Goal: Information Seeking & Learning: Check status

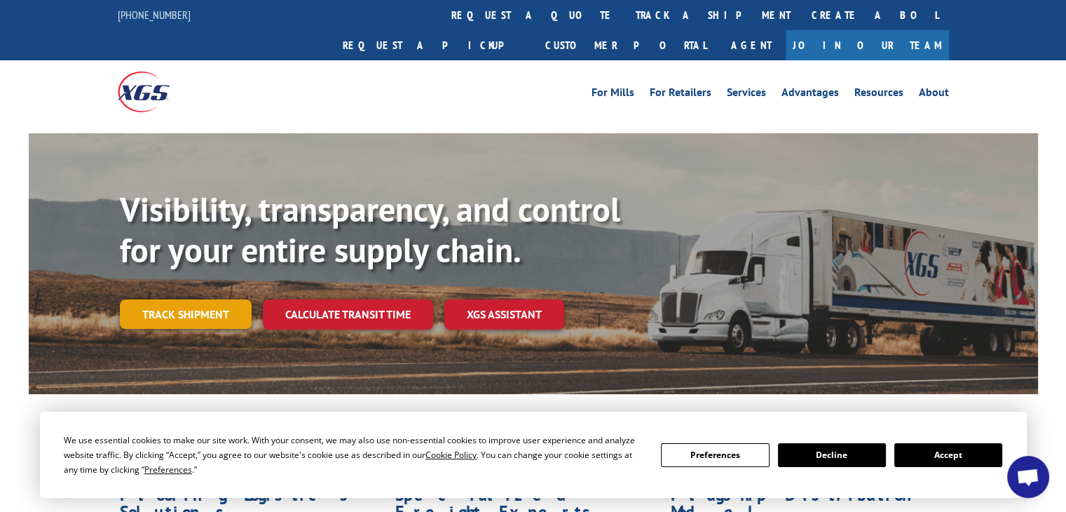
click at [195, 299] on link "Track shipment" at bounding box center [186, 313] width 132 height 29
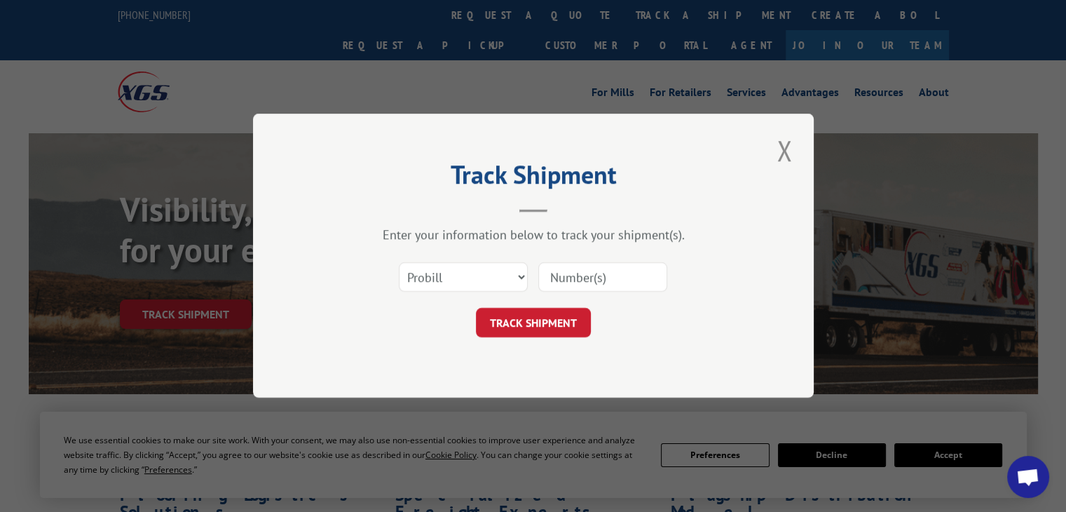
click at [554, 271] on input at bounding box center [602, 277] width 129 height 29
paste input "[PERSON_NAME] Store [STREET_ADDRESS] Phone: [PHONE_NUMBER]"
type input "R"
type input "6100041719"
click at [526, 320] on button "TRACK SHIPMENT" at bounding box center [533, 322] width 115 height 29
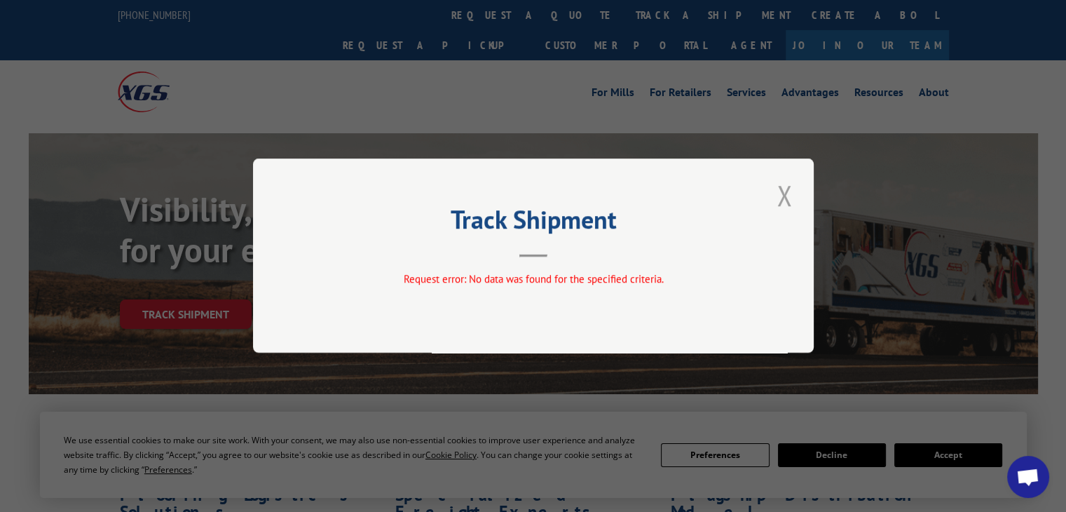
click at [782, 196] on button "Close modal" at bounding box center [784, 195] width 24 height 39
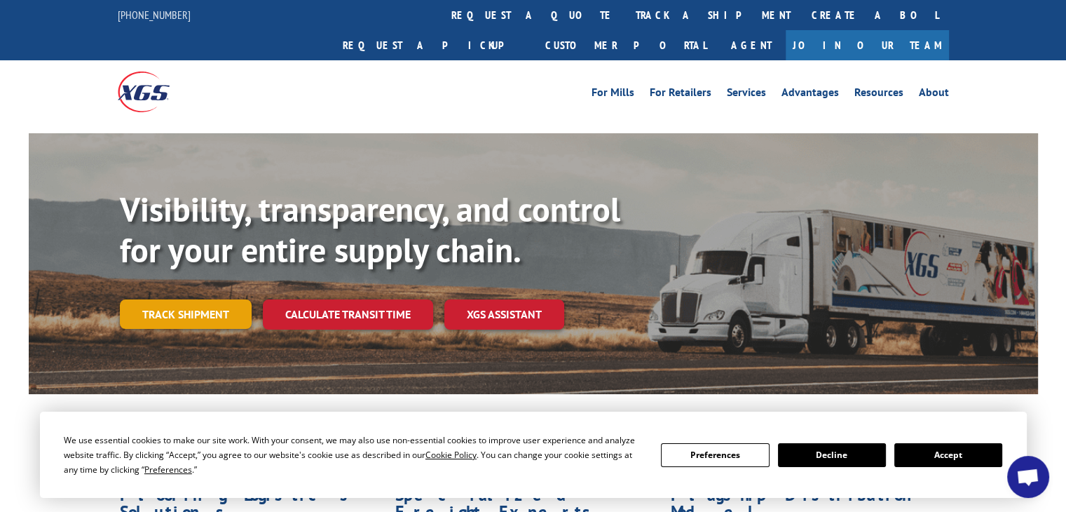
click at [171, 299] on link "Track shipment" at bounding box center [186, 313] width 132 height 29
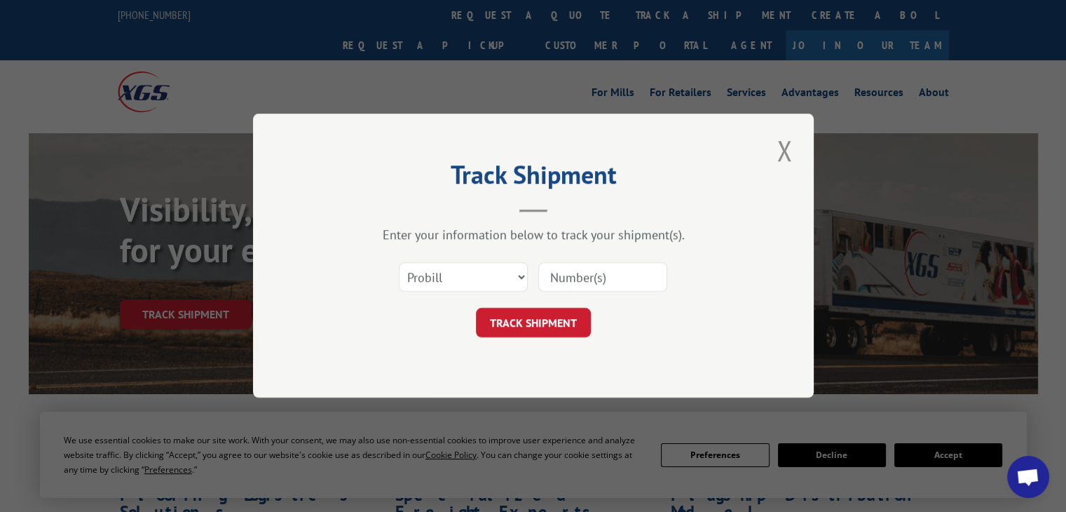
click at [628, 265] on input at bounding box center [602, 277] width 129 height 29
type input "15983611"
click at [543, 321] on button "TRACK SHIPMENT" at bounding box center [533, 322] width 115 height 29
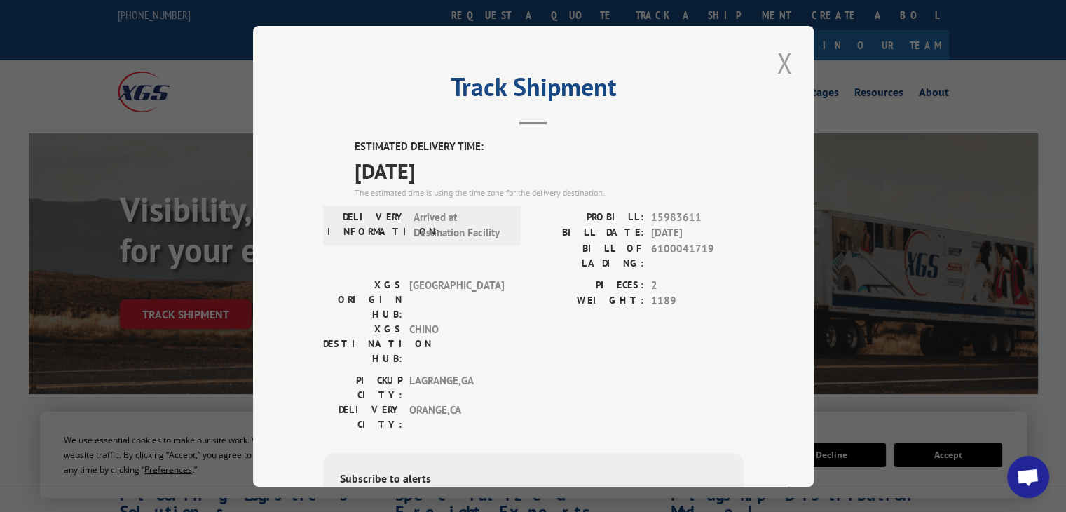
click at [780, 72] on button "Close modal" at bounding box center [784, 62] width 24 height 39
